Goal: Entertainment & Leisure: Consume media (video, audio)

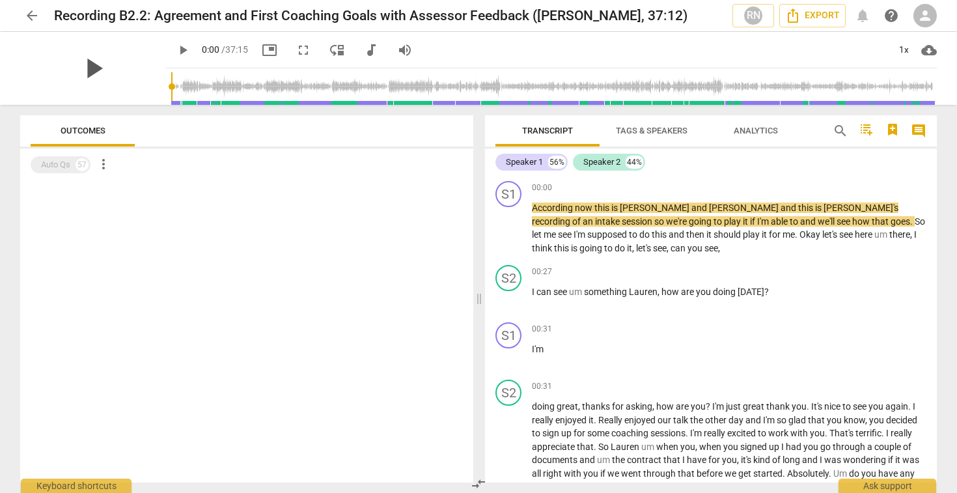
click at [83, 65] on span "play_arrow" at bounding box center [93, 68] width 34 height 34
click at [295, 51] on span "fullscreen" at bounding box center [303, 50] width 16 height 16
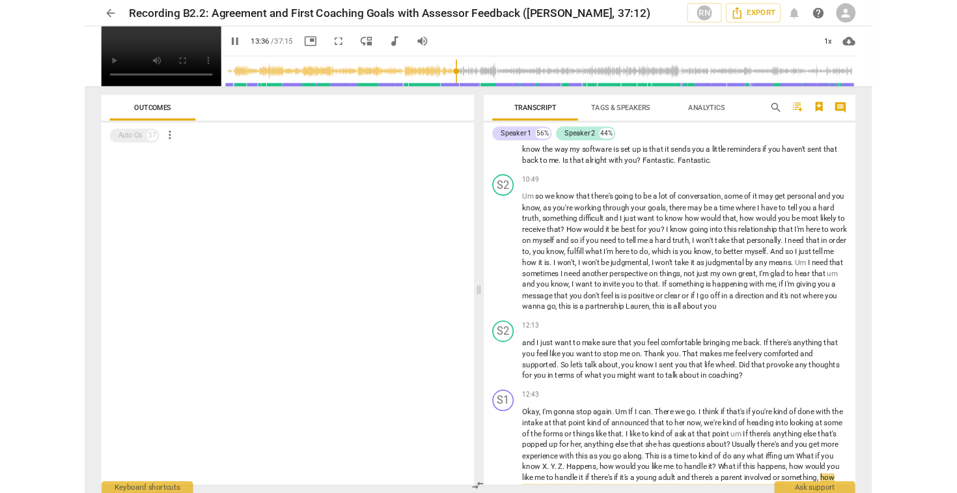
scroll to position [2561, 0]
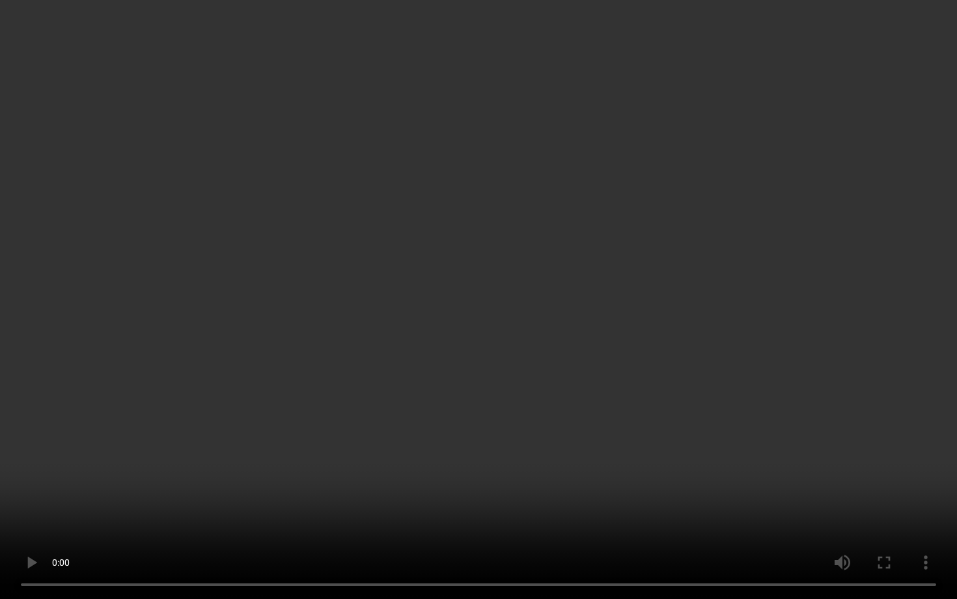
click at [154, 292] on video at bounding box center [478, 299] width 957 height 599
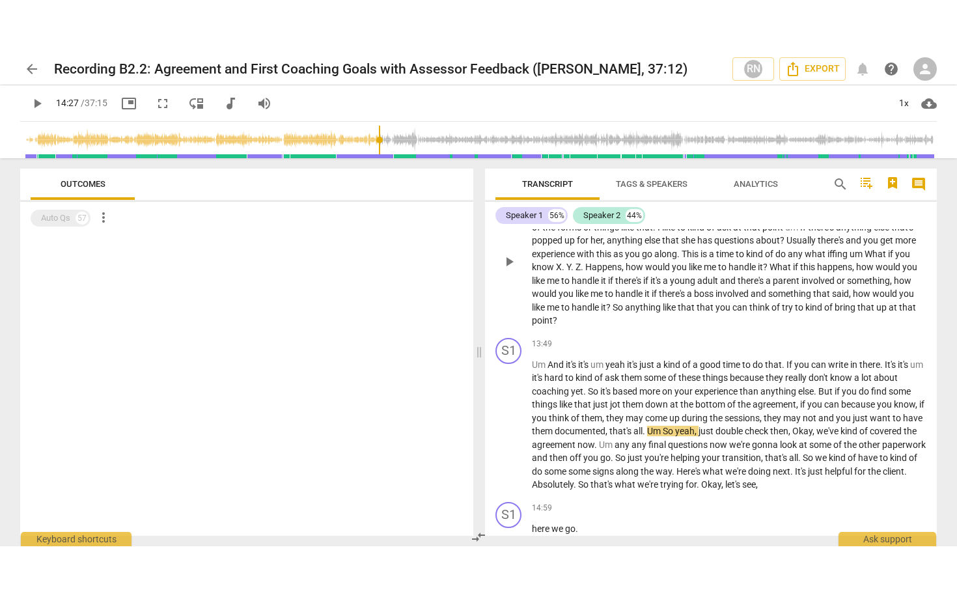
scroll to position [2492, 0]
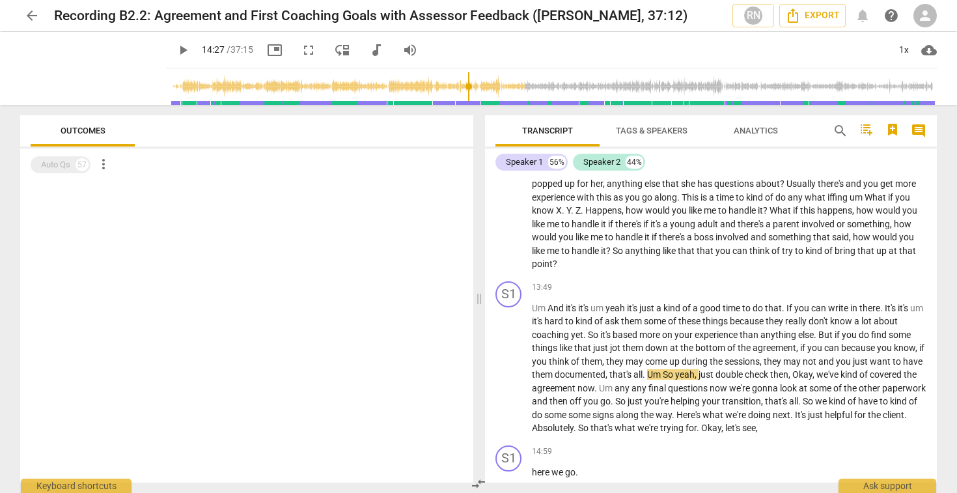
click at [301, 50] on span "fullscreen" at bounding box center [309, 50] width 16 height 16
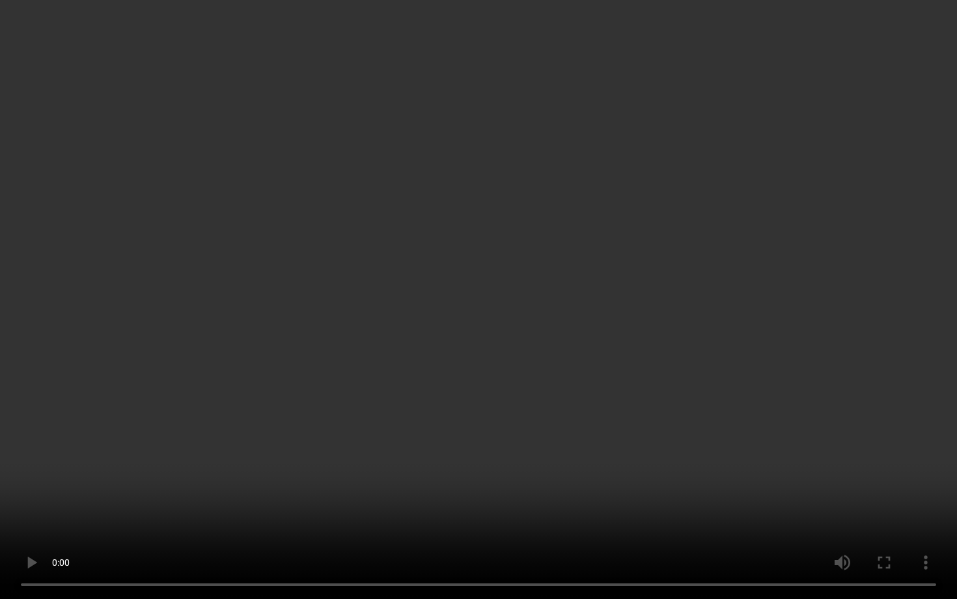
click at [477, 357] on video at bounding box center [478, 299] width 957 height 599
click at [611, 492] on video at bounding box center [478, 299] width 957 height 599
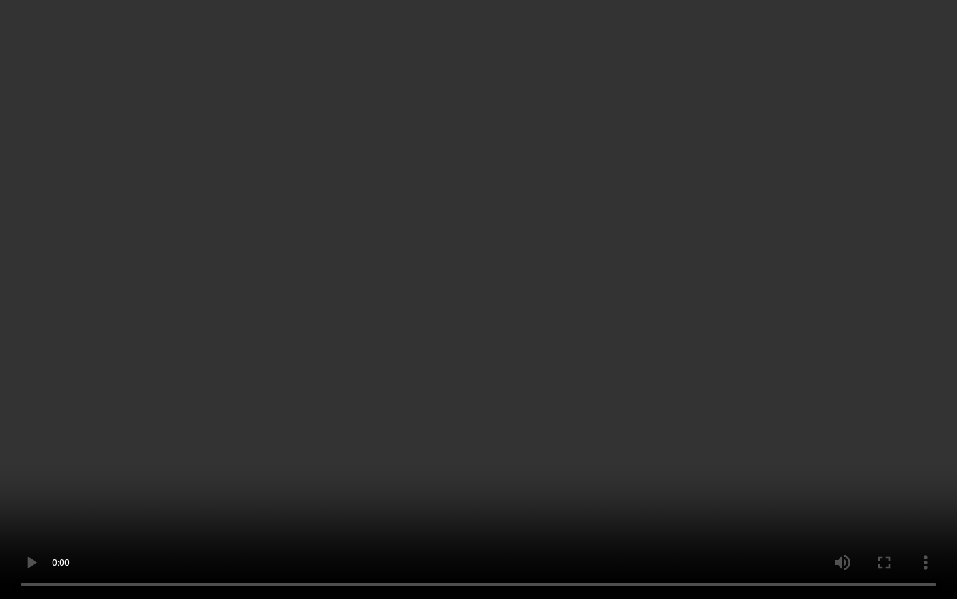
click at [611, 492] on video at bounding box center [478, 299] width 957 height 599
click at [528, 492] on video at bounding box center [478, 299] width 957 height 599
click at [516, 472] on video at bounding box center [478, 299] width 957 height 599
click at [479, 470] on video at bounding box center [478, 299] width 957 height 599
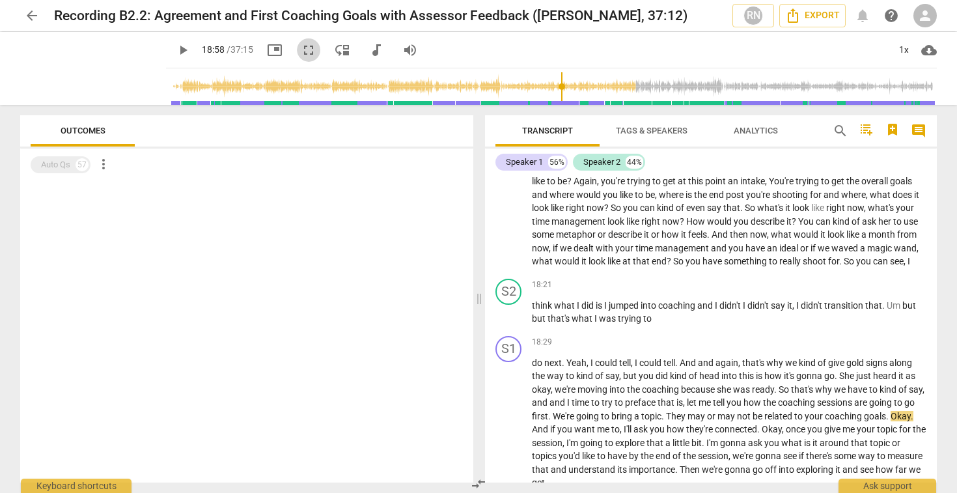
click at [301, 49] on span "fullscreen" at bounding box center [309, 50] width 16 height 16
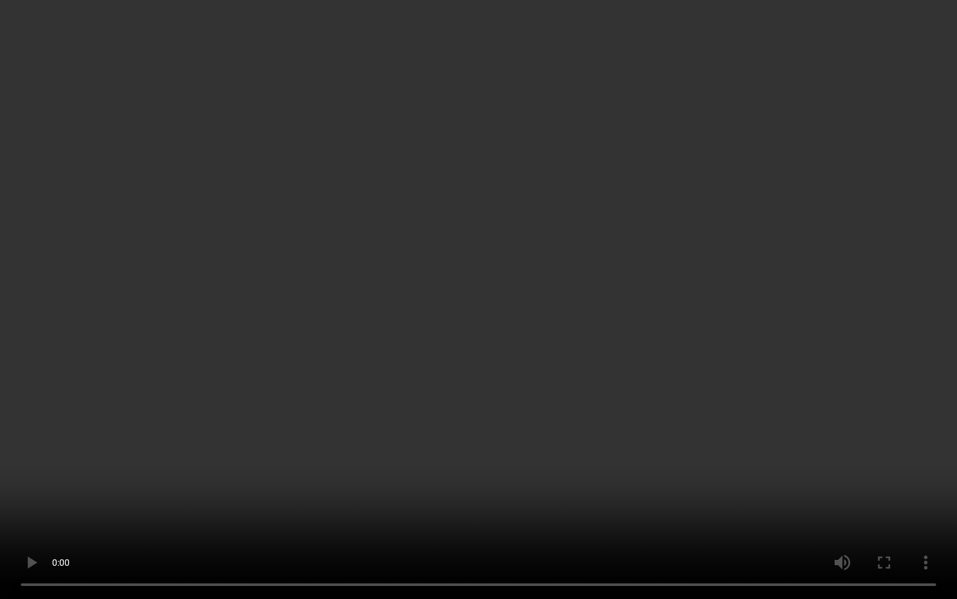
click at [489, 455] on video at bounding box center [478, 299] width 957 height 599
click at [439, 390] on video at bounding box center [478, 299] width 957 height 599
type input "1155"
click at [372, 387] on video at bounding box center [478, 299] width 957 height 599
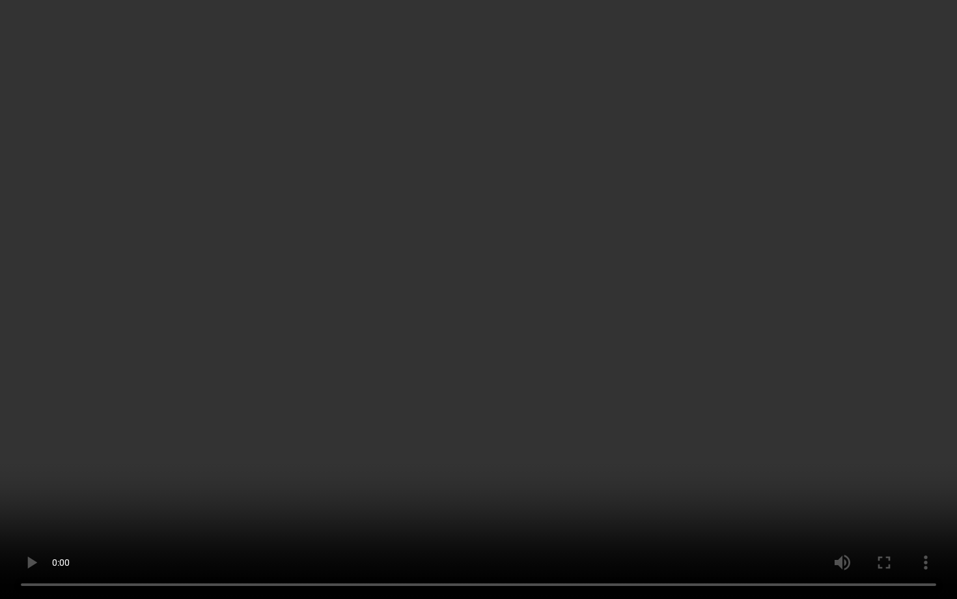
click at [915, 431] on video at bounding box center [478, 299] width 957 height 599
click at [486, 413] on video at bounding box center [478, 299] width 957 height 599
click at [383, 408] on video at bounding box center [478, 299] width 957 height 599
click at [351, 333] on video at bounding box center [478, 299] width 957 height 599
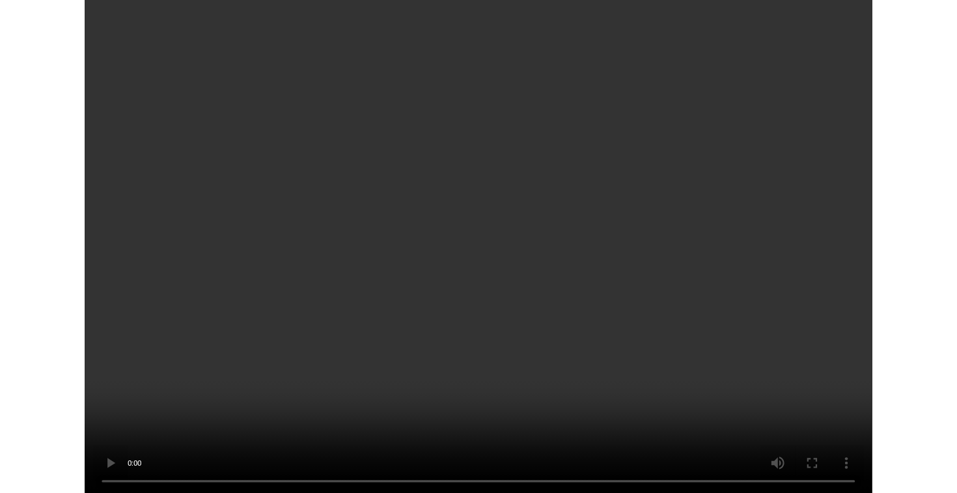
scroll to position [7214, 0]
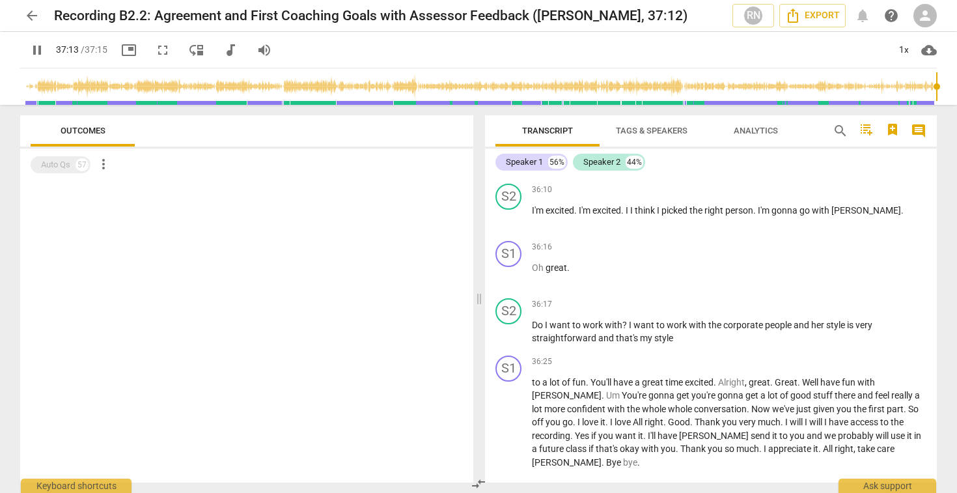
type input "2234"
